Goal: Check status

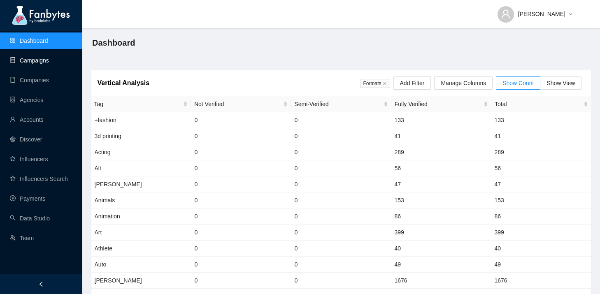
click at [44, 64] on link "Campaigns" at bounding box center [29, 60] width 39 height 7
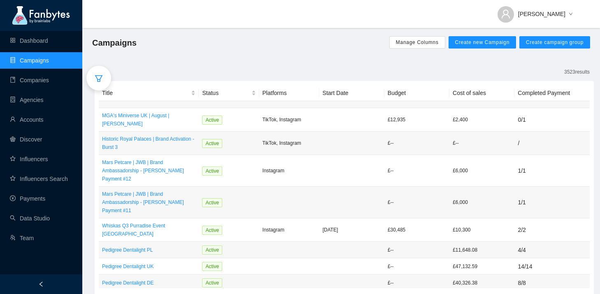
click at [104, 81] on div at bounding box center [98, 78] width 25 height 25
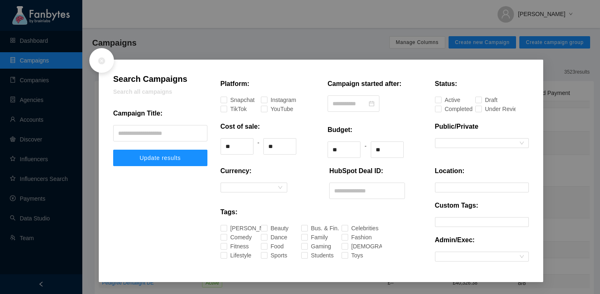
click at [171, 122] on div "Campaign Title:" at bounding box center [160, 117] width 94 height 16
click at [174, 132] on input "text" at bounding box center [160, 133] width 94 height 16
type input "********"
click at [113, 150] on button "Update results" at bounding box center [160, 158] width 94 height 16
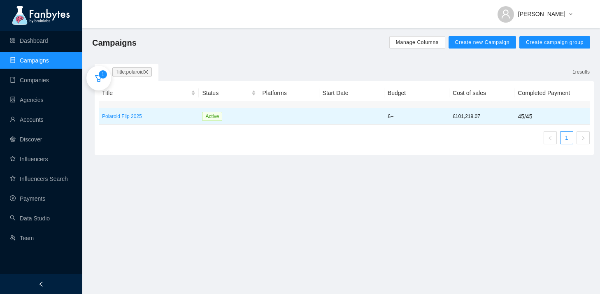
click at [122, 120] on td "Polaroid Flip 2025" at bounding box center [149, 116] width 100 height 16
click at [122, 118] on p "Polaroid Flip 2025" at bounding box center [148, 116] width 93 height 8
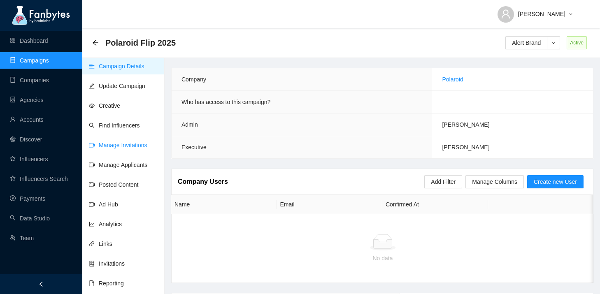
click at [122, 142] on link "Manage Invitations" at bounding box center [118, 145] width 58 height 7
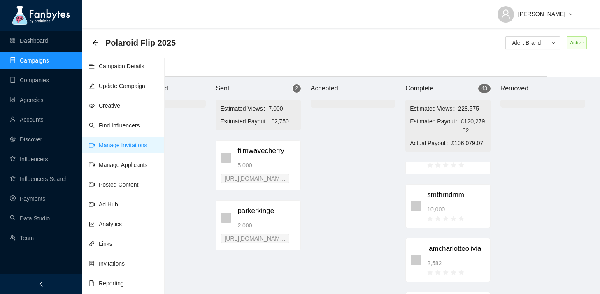
scroll to position [149, 0]
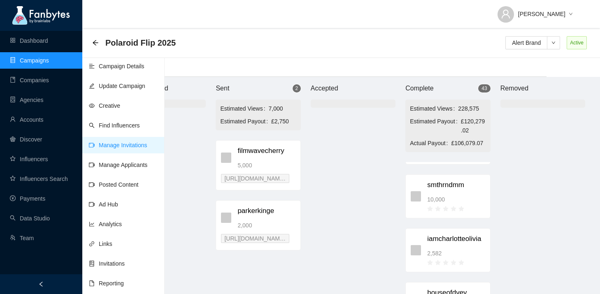
click at [454, 200] on div "smthrndmm 10,000" at bounding box center [456, 196] width 58 height 33
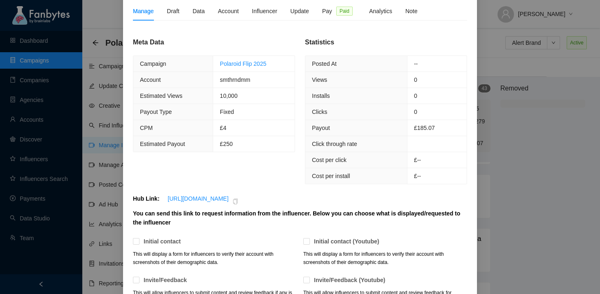
scroll to position [113, 0]
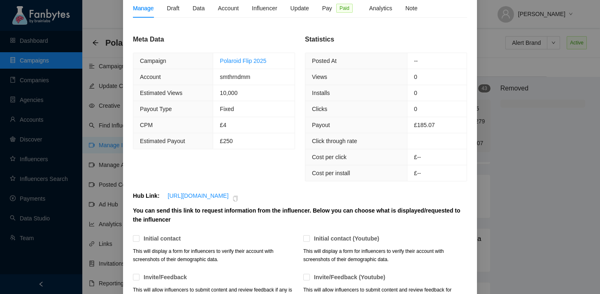
click at [41, 199] on div "Polaroid Flip 2025 smthrndmm invite 2 smthrndmm Duplicate Invite Delete Draftin…" at bounding box center [300, 147] width 600 height 294
click at [36, 199] on div "Polaroid Flip 2025 smthrndmm invite 2 smthrndmm Duplicate Invite Delete Draftin…" at bounding box center [300, 147] width 600 height 294
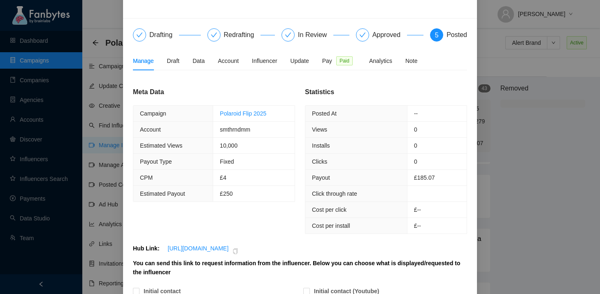
scroll to position [0, 0]
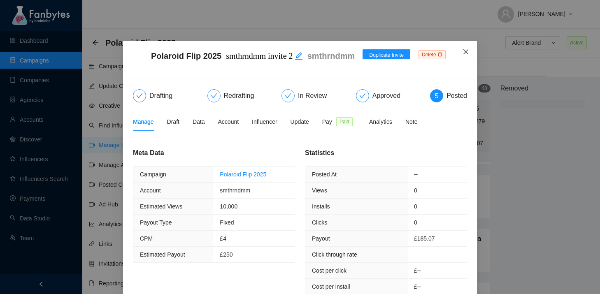
click at [464, 52] on icon "close" at bounding box center [465, 52] width 7 height 7
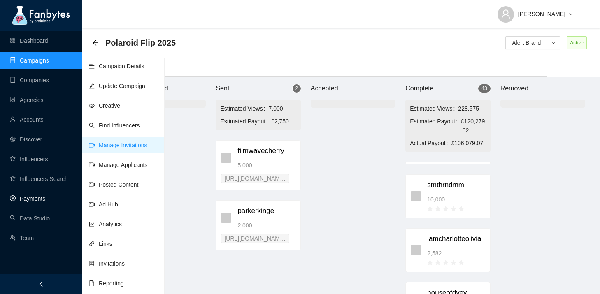
click at [45, 199] on link "Payments" at bounding box center [27, 198] width 35 height 7
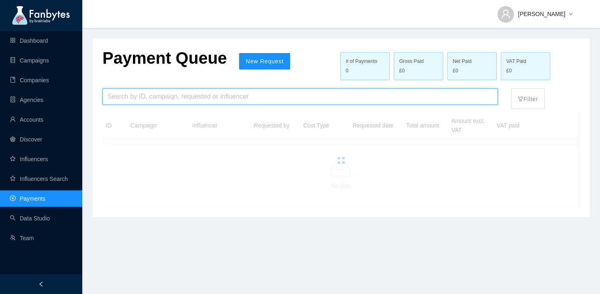
click at [196, 94] on input "search" at bounding box center [299, 97] width 385 height 16
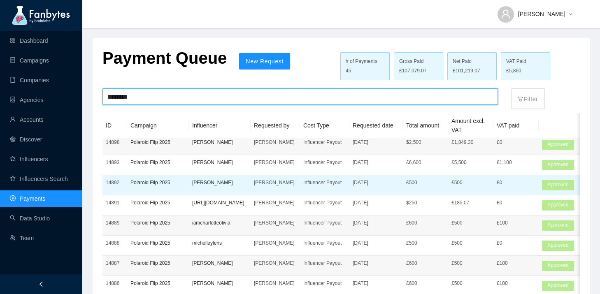
scroll to position [31, 0]
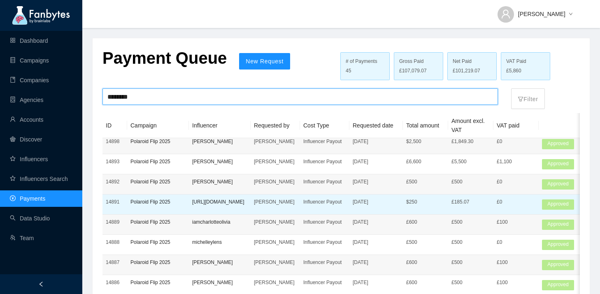
type input "********"
click at [159, 211] on td "Polaroid Flip 2025" at bounding box center [158, 204] width 62 height 20
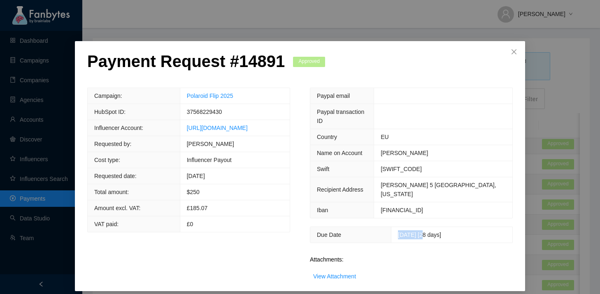
drag, startPoint x: 388, startPoint y: 217, endPoint x: 417, endPoint y: 216, distance: 29.6
click at [417, 232] on span "[DATE] [28 days]" at bounding box center [419, 235] width 43 height 7
copy span "[DATE]"
